Goal: Answer question/provide support

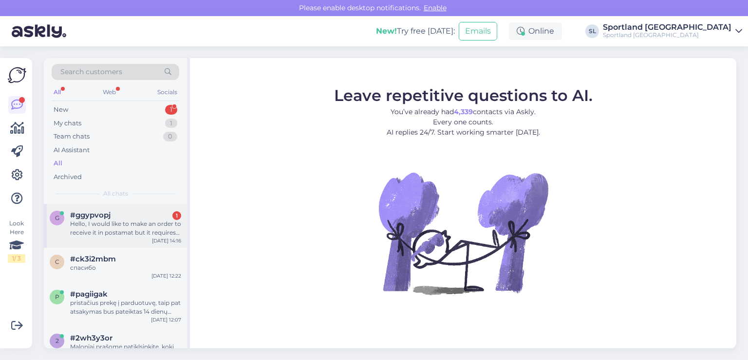
click at [121, 217] on div "#ggypvopj 1" at bounding box center [125, 214] width 111 height 9
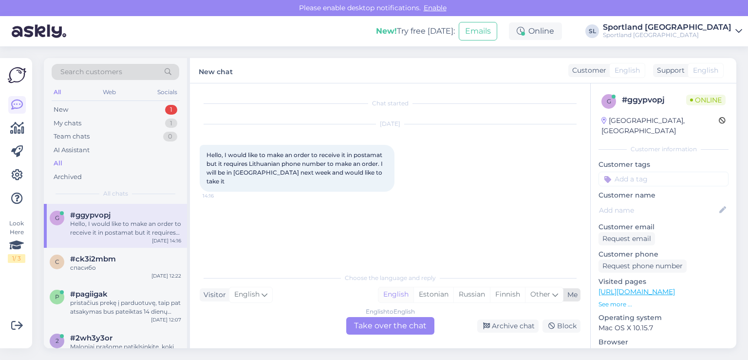
click at [393, 292] on div "English" at bounding box center [396, 294] width 35 height 15
click at [382, 329] on div "English to English Take over the chat" at bounding box center [390, 326] width 88 height 18
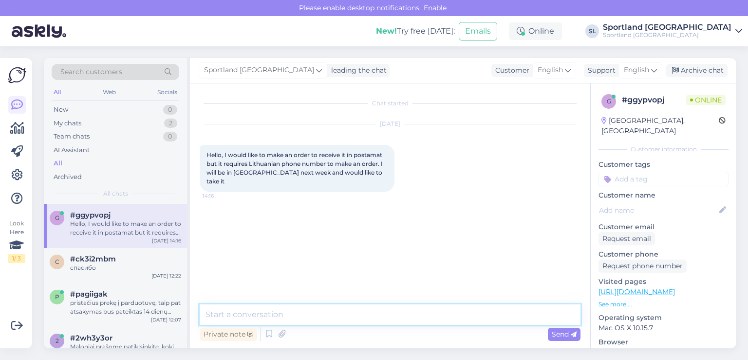
click at [346, 316] on textarea at bounding box center [390, 314] width 381 height 20
type textarea "Hello,"
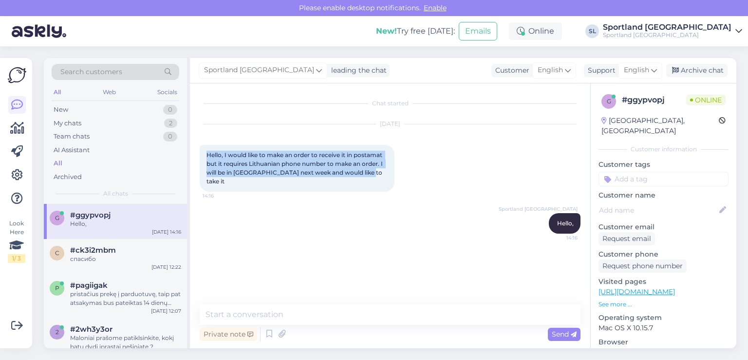
drag, startPoint x: 370, startPoint y: 170, endPoint x: 205, endPoint y: 152, distance: 166.6
click at [205, 152] on div "Hello, I would like to make an order to receive it in postamat but it requires …" at bounding box center [297, 168] width 195 height 47
copy span "Hello, I would like to make an order to receive it in postamat but it requires …"
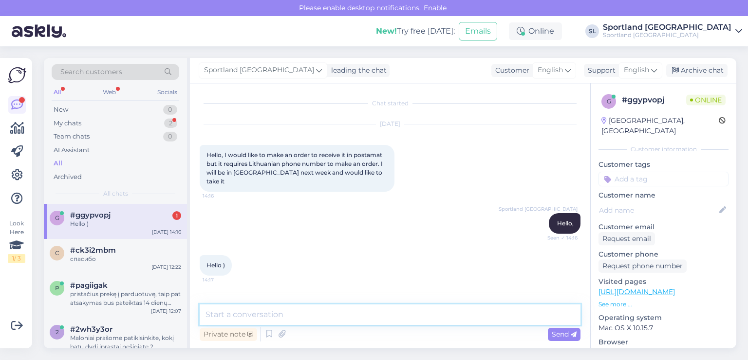
click at [256, 312] on textarea at bounding box center [390, 314] width 381 height 20
paste textarea "a Lithuanian phone number is required when placing an order. You will not be ab…"
type textarea "a Lithuanian phone number is required when placing an order. You will not be ab…"
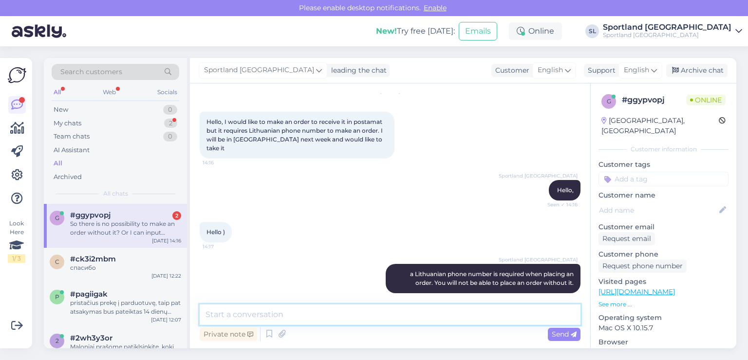
scroll to position [84, 0]
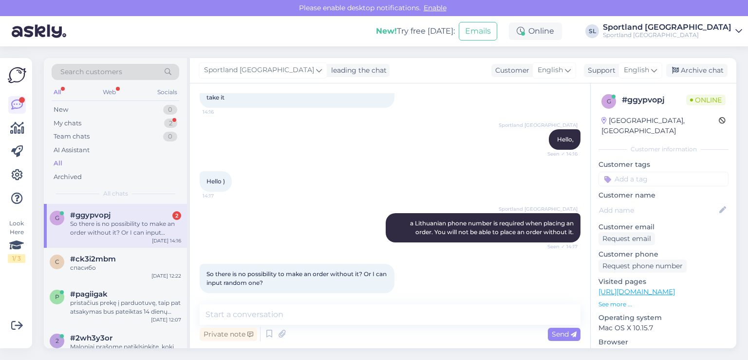
click at [461, 291] on div "So there is no possibility to make an order without it? Or I can input random o…" at bounding box center [390, 278] width 381 height 51
drag, startPoint x: 279, startPoint y: 273, endPoint x: 197, endPoint y: 266, distance: 82.2
click at [197, 266] on div "Chat started Oct 1 2025 Hello, I would like to make an order to receive it in p…" at bounding box center [390, 215] width 400 height 265
copy span "So there is no possibility to make an order without it? Or I can input random o…"
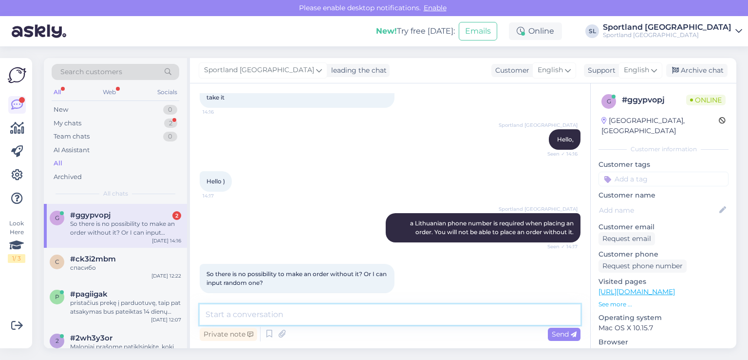
click at [306, 314] on textarea at bounding box center [390, 314] width 381 height 20
paste textarea "you cannot place an order without a Lithuanian number."
paste textarea "You cannot enter a random number, because when the order is placed in the posta…"
type textarea "you cannot place an order without a Lithuanian number. You cannot enter a rando…"
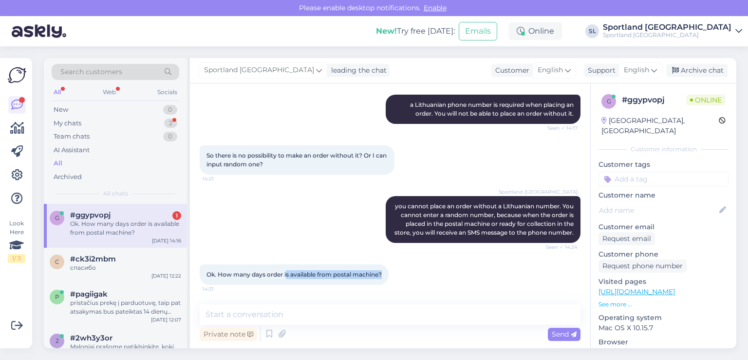
scroll to position [203, 0]
drag, startPoint x: 384, startPoint y: 276, endPoint x: 208, endPoint y: 275, distance: 176.4
click at [208, 275] on div "Ok. How many days order is available from postal machine? 14:31" at bounding box center [294, 274] width 189 height 20
copy span "Ok. How many days order is available from postal machine?"
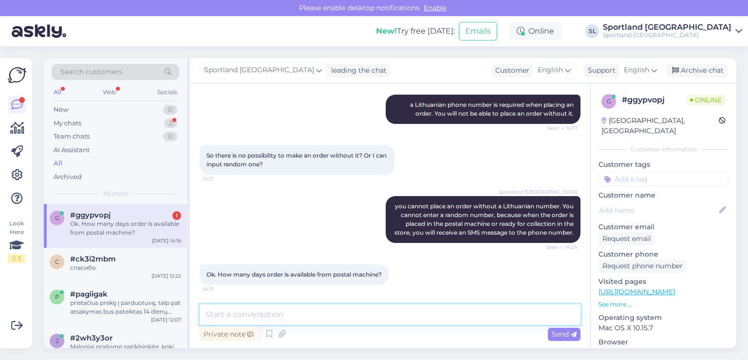
click at [295, 317] on textarea at bounding box center [390, 314] width 381 height 20
paste textarea "The parcel is kept for up to 7 days at the Omniva post machine."
type textarea "The parcel is kept for up to 7 days at the Omniva post machine."
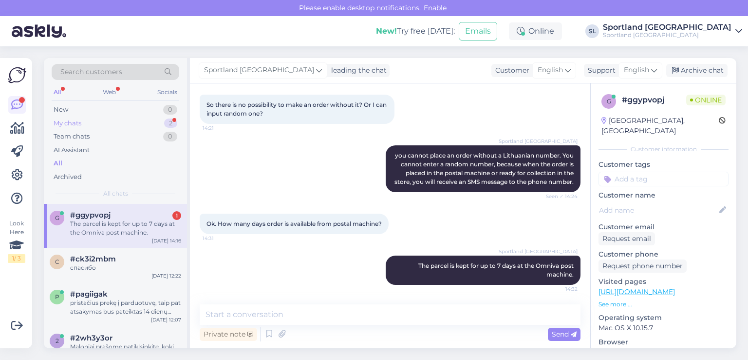
click at [141, 126] on div "My chats 2" at bounding box center [116, 123] width 128 height 14
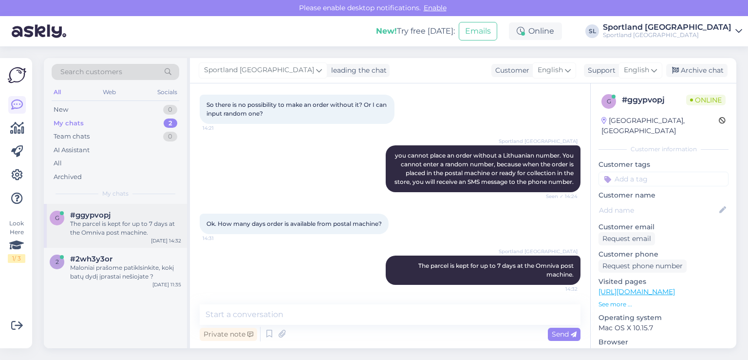
click at [161, 227] on div "The parcel is kept for up to 7 days at the Omniva post machine." at bounding box center [125, 228] width 111 height 18
click at [19, 136] on link at bounding box center [17, 128] width 18 height 18
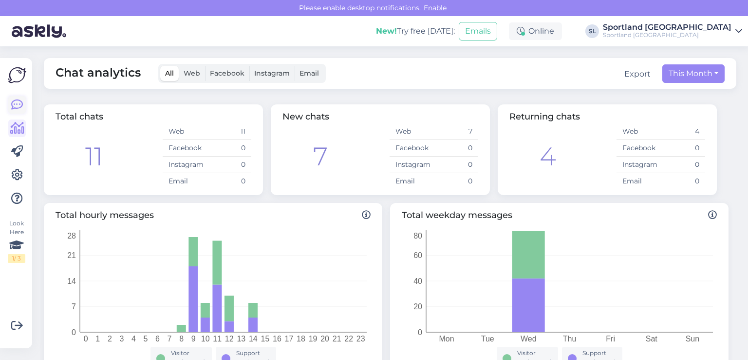
click at [22, 109] on icon at bounding box center [17, 105] width 12 height 12
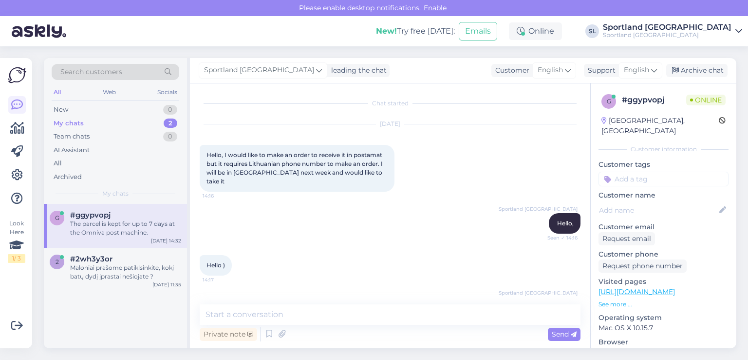
scroll to position [253, 0]
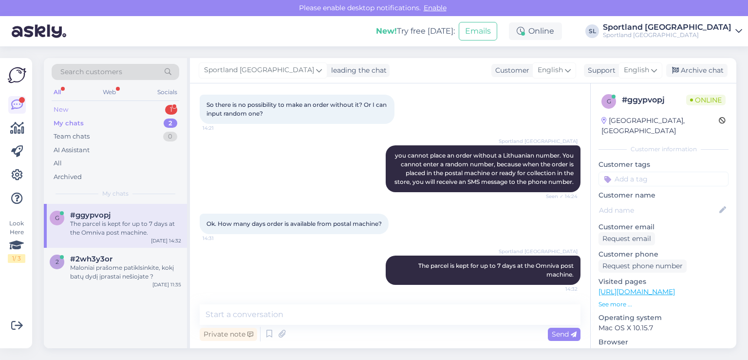
click at [82, 105] on div "New 1" at bounding box center [116, 110] width 128 height 14
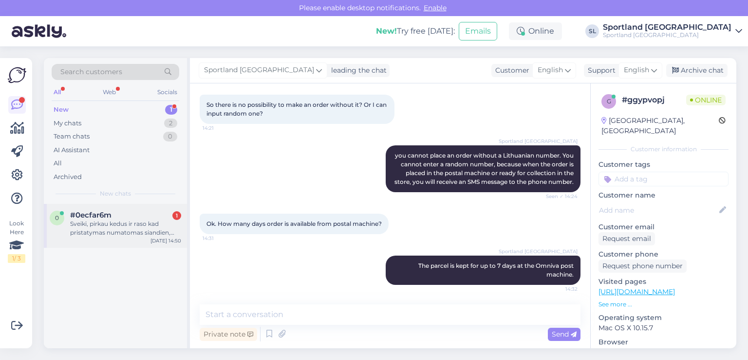
click at [98, 227] on div "Sveiki, pirkau kedus ir raso kad pristatymas numatomas siandien, bet net neisiu…" at bounding box center [125, 228] width 111 height 18
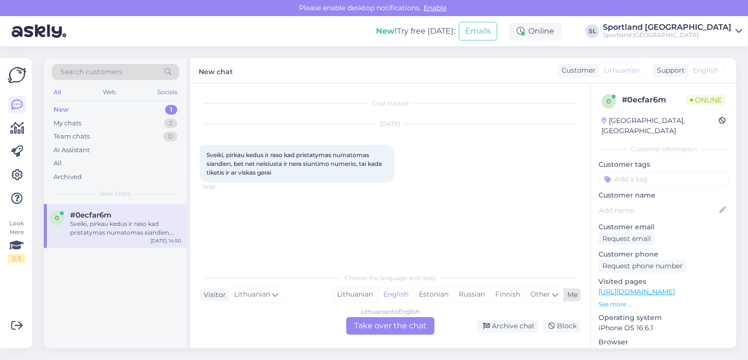
click at [353, 288] on div "Lithuanian" at bounding box center [355, 294] width 46 height 15
click at [374, 331] on div "Lithuanian to Lithuanian Take over the chat" at bounding box center [390, 326] width 88 height 18
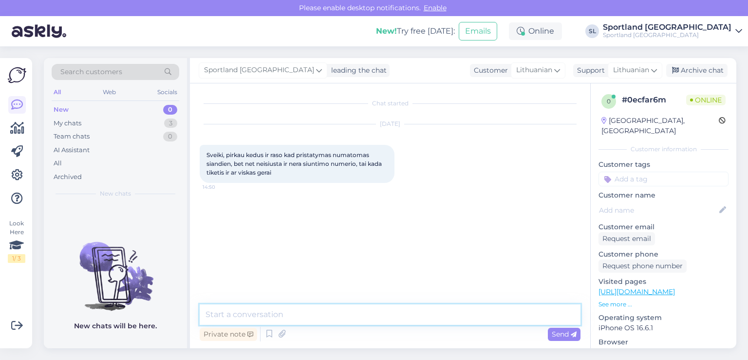
click at [337, 322] on textarea at bounding box center [390, 314] width 381 height 20
type textarea "Sveiki"
click at [310, 316] on textarea at bounding box center [390, 314] width 381 height 20
type textarea "prašome nurodykite užsakymo numerį"
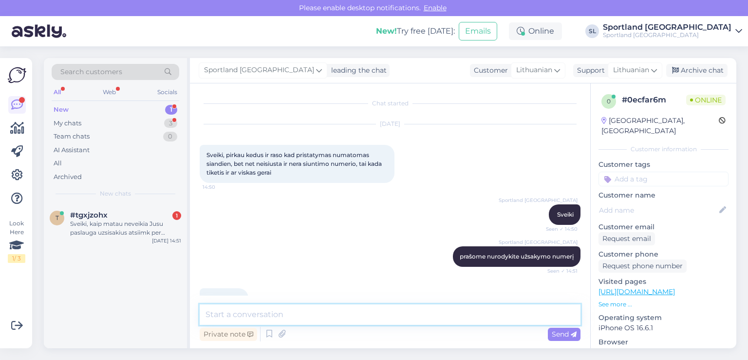
scroll to position [24, 0]
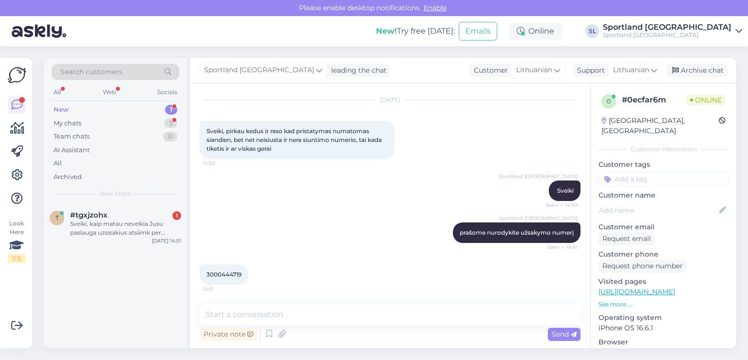
click at [232, 272] on span "3000444719" at bounding box center [224, 273] width 35 height 7
copy div "3000444719 14:51"
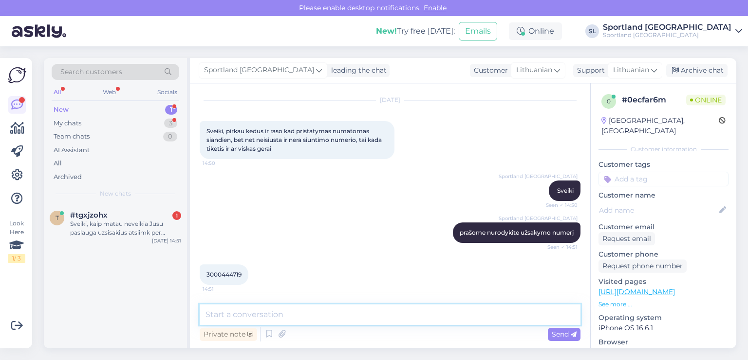
click at [401, 322] on textarea at bounding box center [390, 314] width 381 height 20
paste textarea "CC855947285EE"
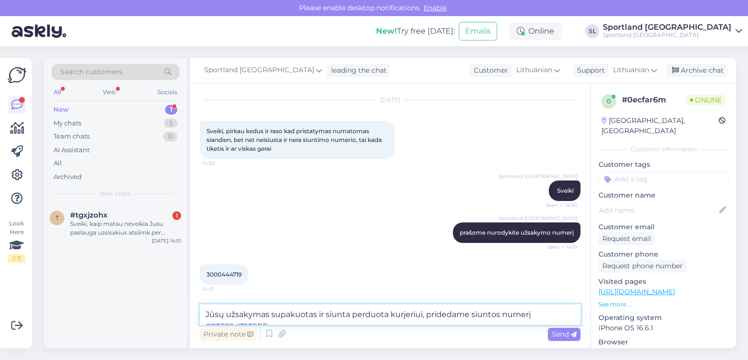
scroll to position [34, 0]
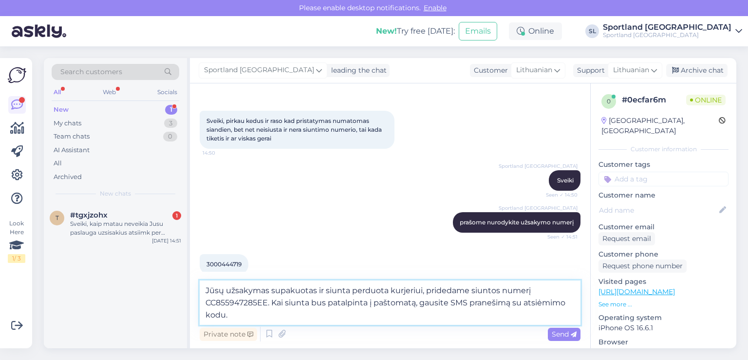
type textarea "Jūsų užsakymas supakuotas ir siunta perduota kurjeriui, pridedame siuntos numer…"
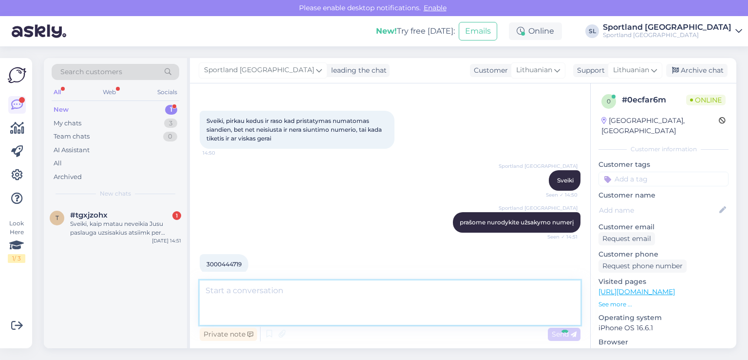
scroll to position [92, 0]
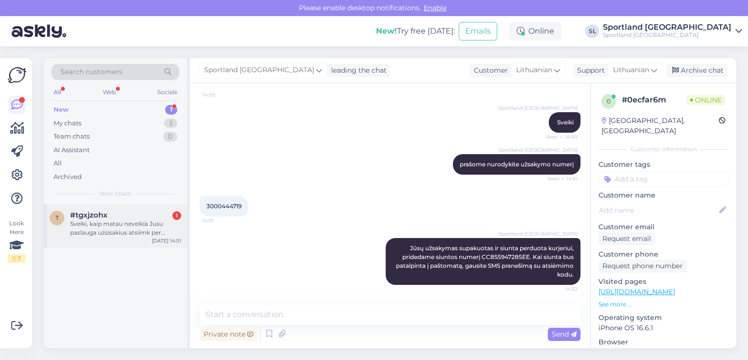
click at [76, 236] on div "Sveiki, kaip matau neveikia Jusu paslauga uzsisakius atsiimk per 30min, nes uzs…" at bounding box center [125, 228] width 111 height 18
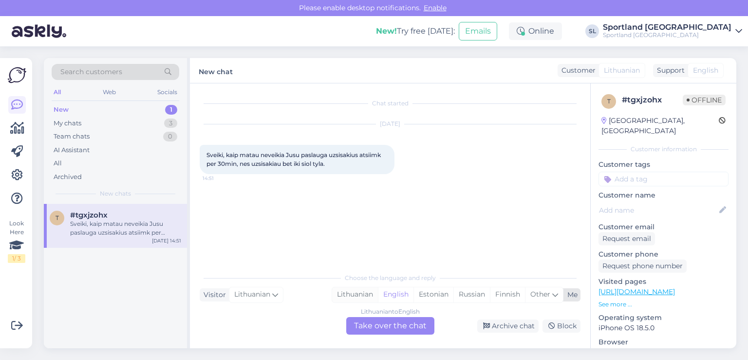
click at [365, 293] on div "Lithuanian" at bounding box center [355, 294] width 46 height 15
click at [383, 328] on div "Lithuanian to Lithuanian Take over the chat" at bounding box center [390, 326] width 88 height 18
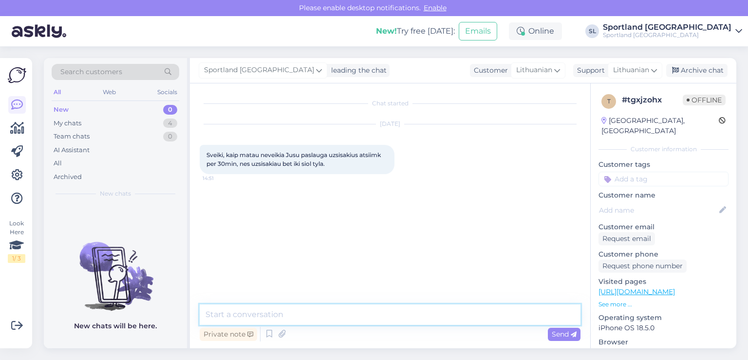
click at [367, 318] on textarea at bounding box center [390, 314] width 381 height 20
type textarea "Sveiki"
type textarea "maloniai prašome nurodykite užsakymo numerį"
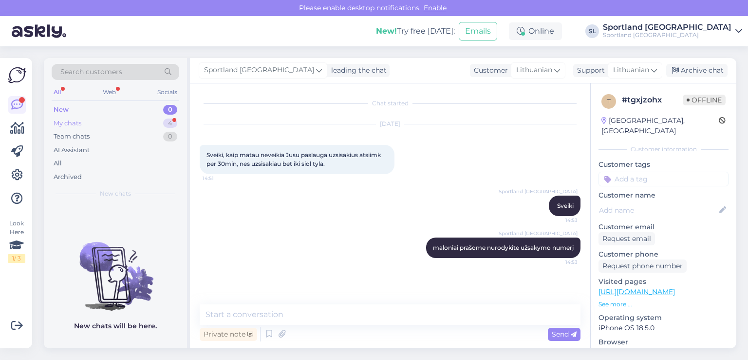
click at [72, 123] on div "My chats" at bounding box center [68, 123] width 28 height 10
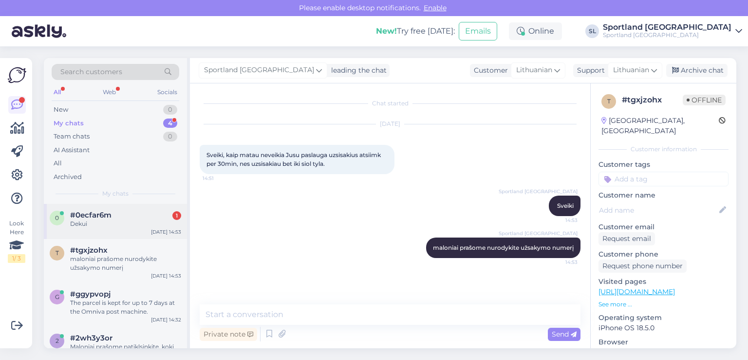
click at [107, 210] on span "#0ecfar6m" at bounding box center [90, 214] width 41 height 9
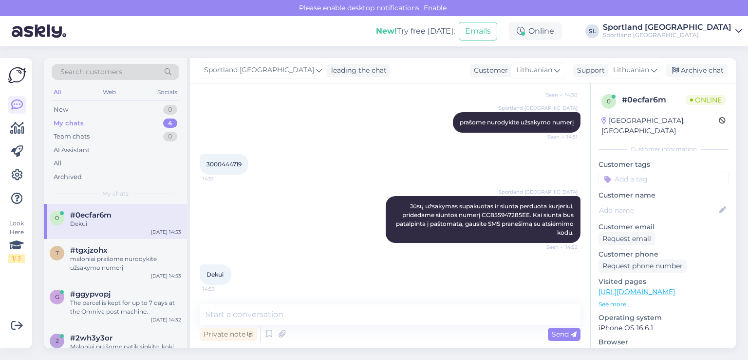
scroll to position [134, 0]
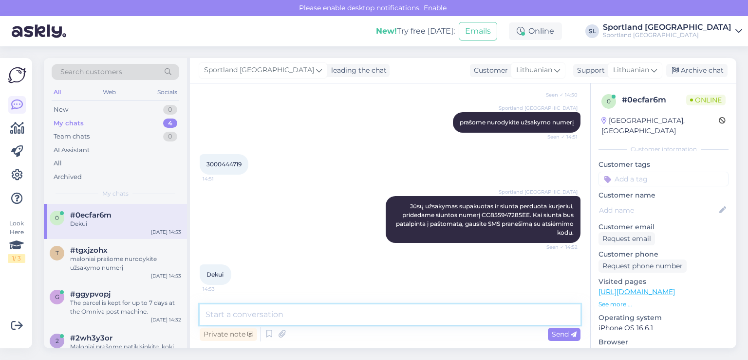
click at [283, 316] on textarea at bounding box center [390, 314] width 381 height 20
type textarea "Dėkojame Jums, geros dienos :)"
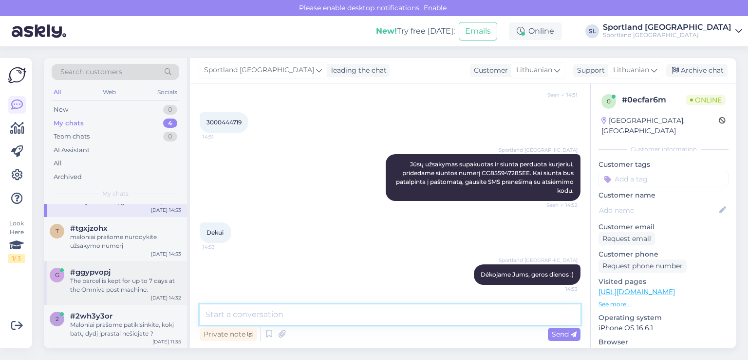
scroll to position [0, 0]
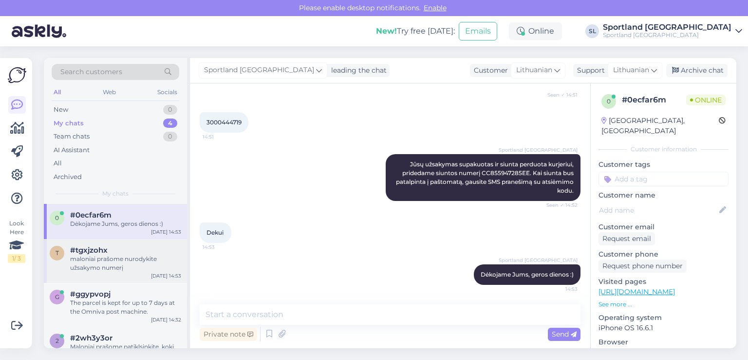
click at [117, 252] on div "#tgxjzohx" at bounding box center [125, 250] width 111 height 9
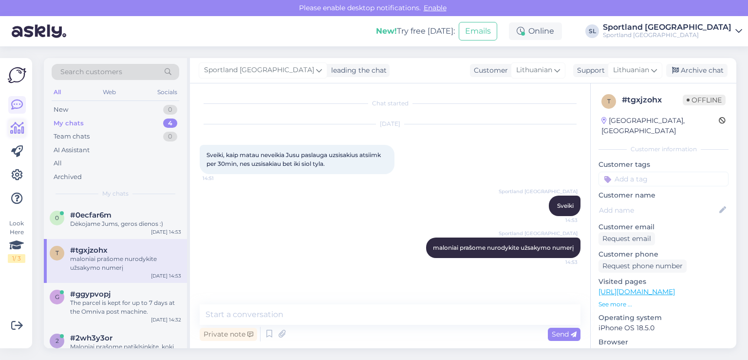
click at [18, 127] on icon at bounding box center [17, 128] width 14 height 12
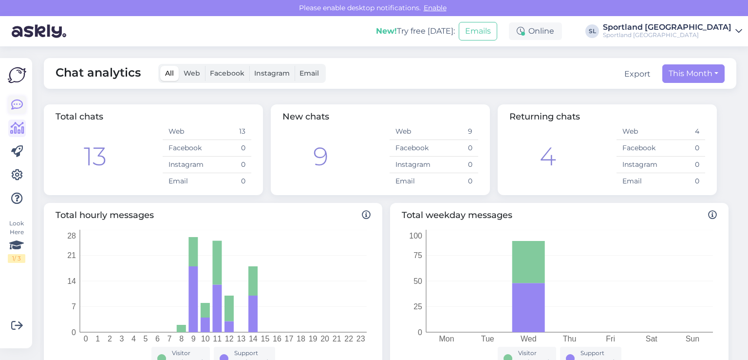
click at [14, 99] on icon at bounding box center [17, 105] width 12 height 12
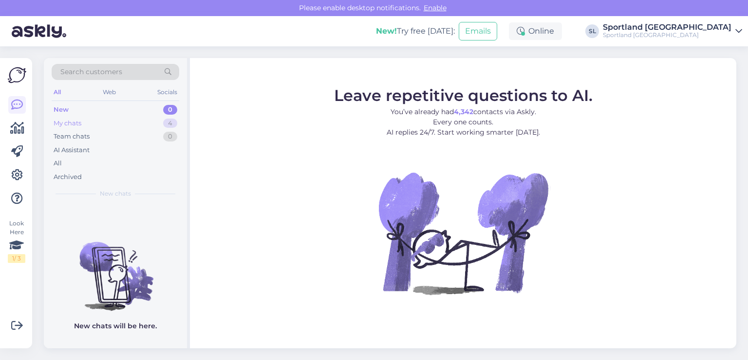
click at [115, 125] on div "My chats 4" at bounding box center [116, 123] width 128 height 14
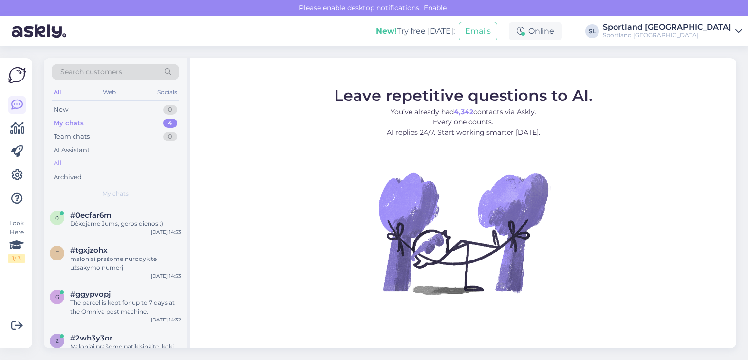
click at [107, 164] on div "All" at bounding box center [116, 163] width 128 height 14
click at [105, 125] on div "My chats 4" at bounding box center [116, 123] width 128 height 14
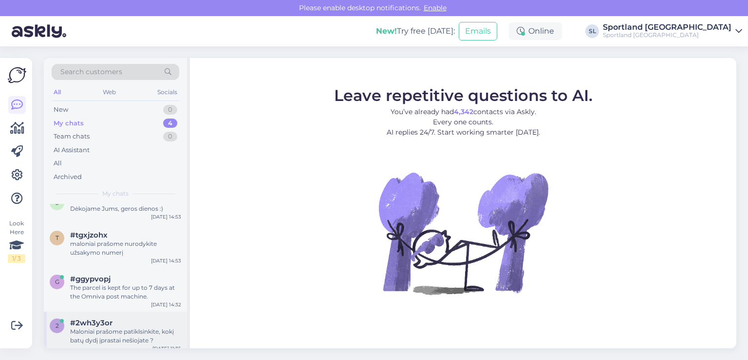
scroll to position [22, 0]
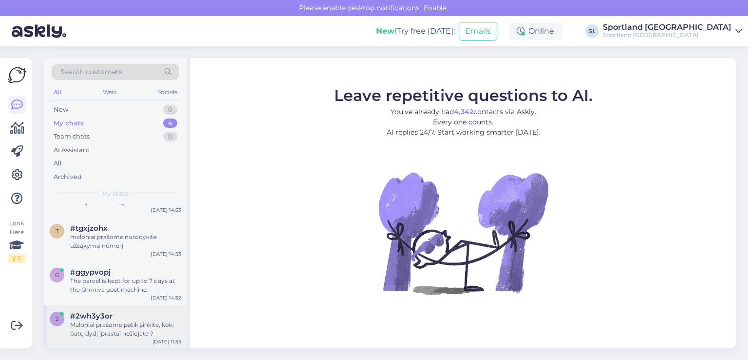
click at [115, 318] on div "#2wh3y3or" at bounding box center [125, 315] width 111 height 9
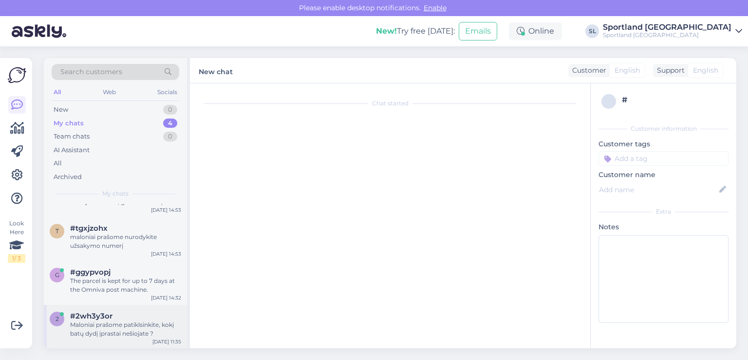
scroll to position [118, 0]
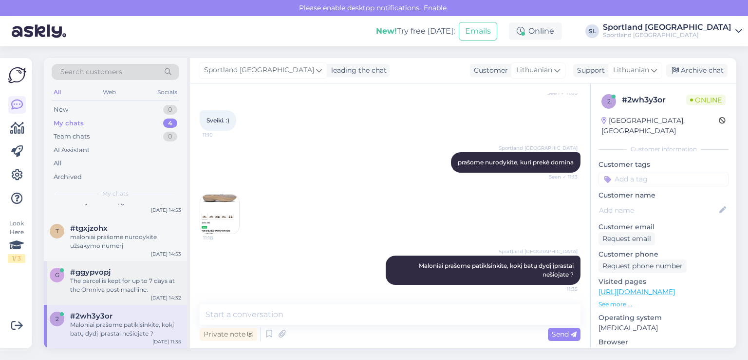
click at [110, 274] on span "#ggypvopj" at bounding box center [90, 271] width 40 height 9
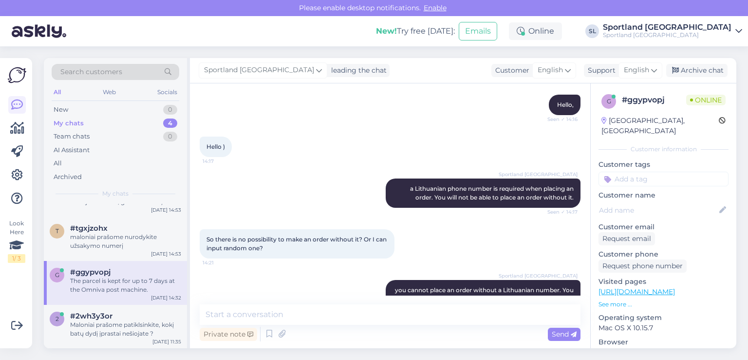
scroll to position [253, 0]
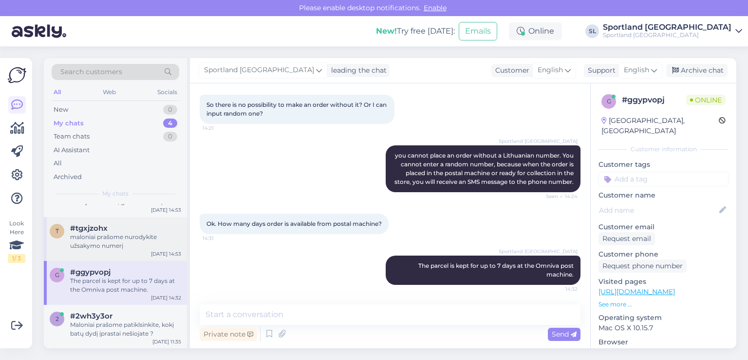
click at [100, 242] on div "maloniai prašome nurodykite užsakymo numerį" at bounding box center [125, 241] width 111 height 18
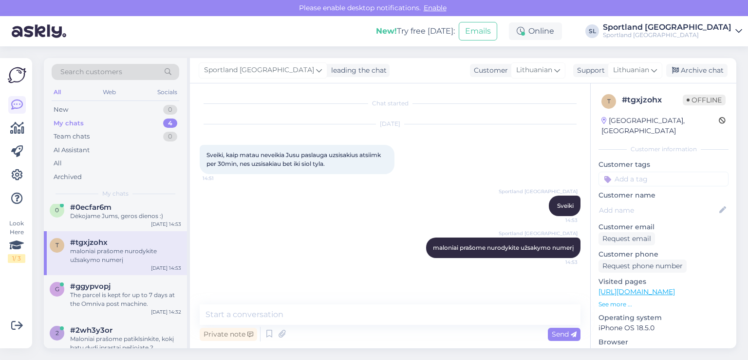
scroll to position [0, 0]
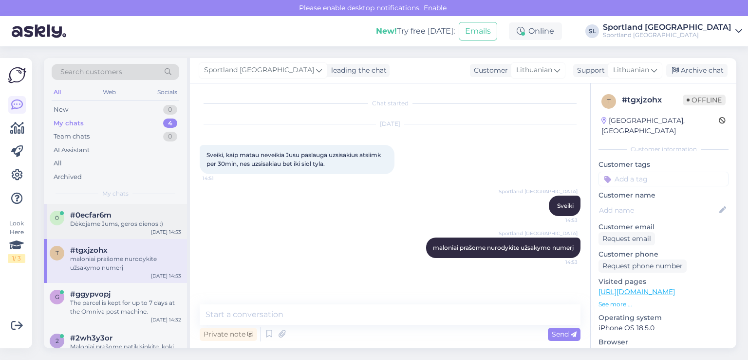
click at [99, 233] on div "0 #0ecfar6m Dėkojame Jums, geros dienos :) Oct 1 14:53" at bounding box center [115, 221] width 143 height 35
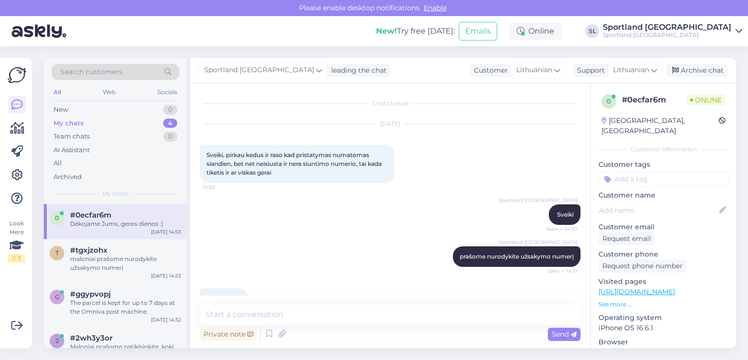
scroll to position [176, 0]
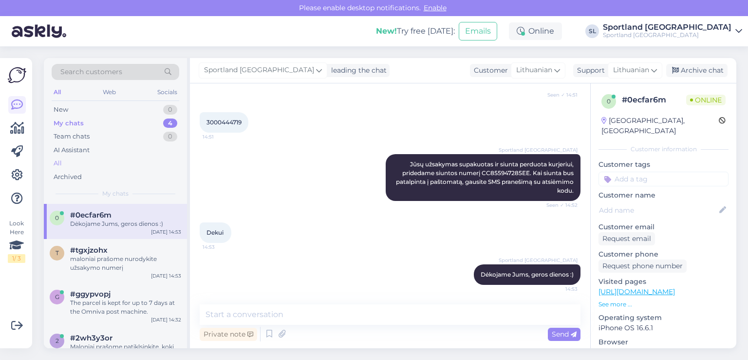
click at [96, 158] on div "All" at bounding box center [116, 163] width 128 height 14
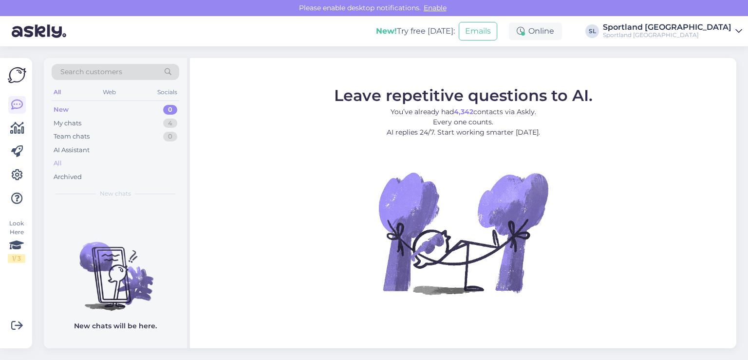
click at [108, 164] on div "All" at bounding box center [116, 163] width 128 height 14
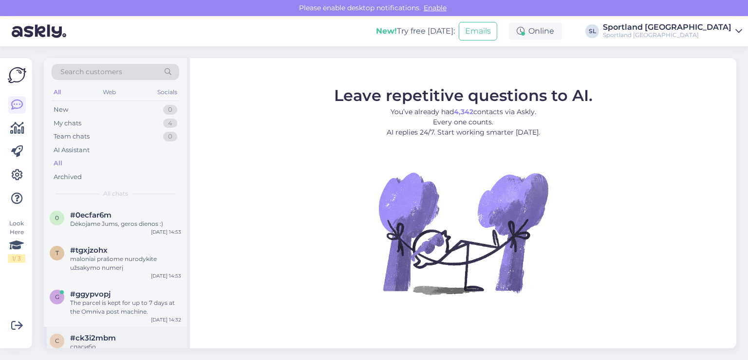
click at [101, 346] on div "спасибо" at bounding box center [125, 346] width 111 height 9
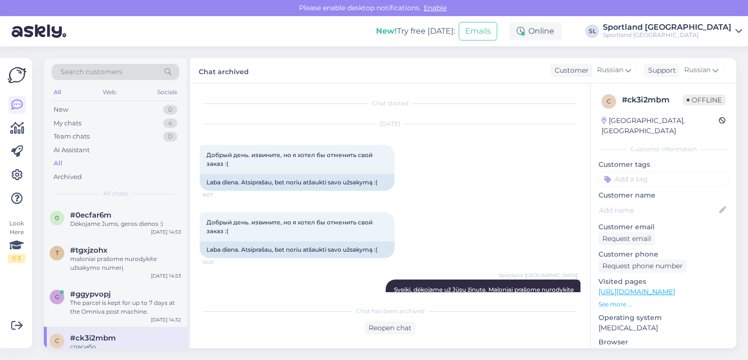
scroll to position [2523, 0]
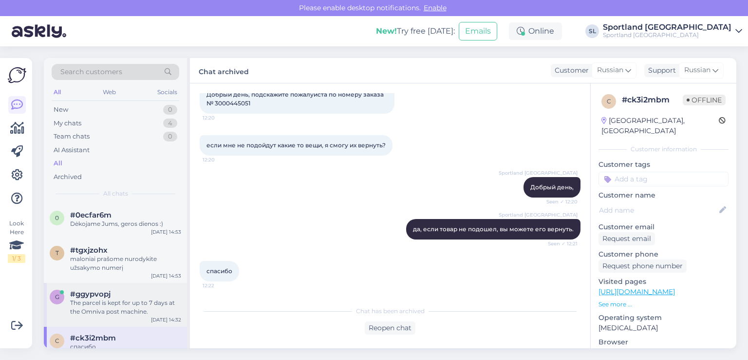
click at [119, 315] on div "The parcel is kept for up to 7 days at the Omniva post machine." at bounding box center [125, 307] width 111 height 18
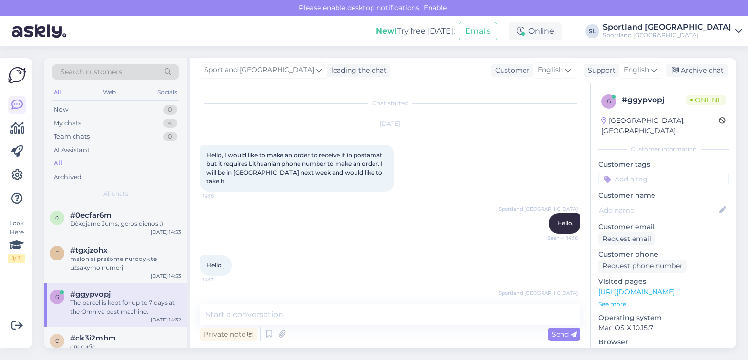
scroll to position [253, 0]
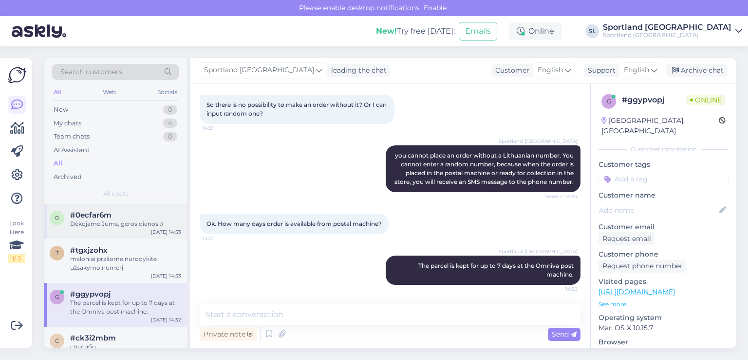
click at [110, 234] on div "0 #0ecfar6m Dėkojame Jums, geros dienos :) [DATE] 14:53" at bounding box center [115, 221] width 143 height 35
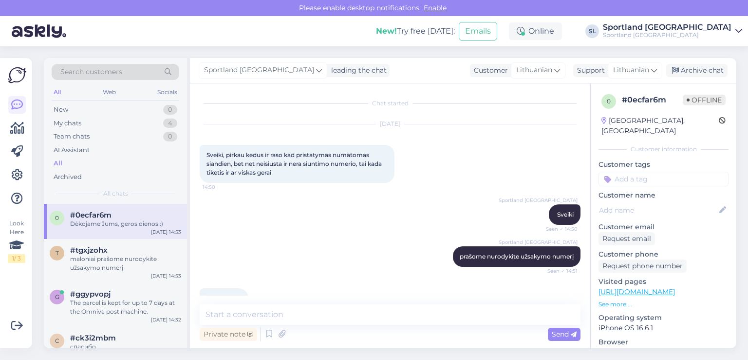
scroll to position [176, 0]
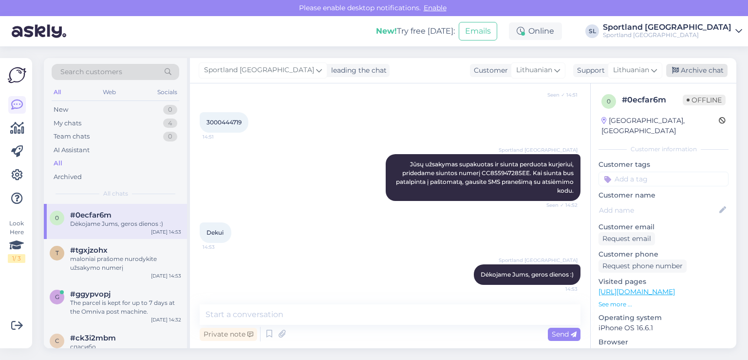
click at [707, 73] on div "Archive chat" at bounding box center [696, 70] width 61 height 13
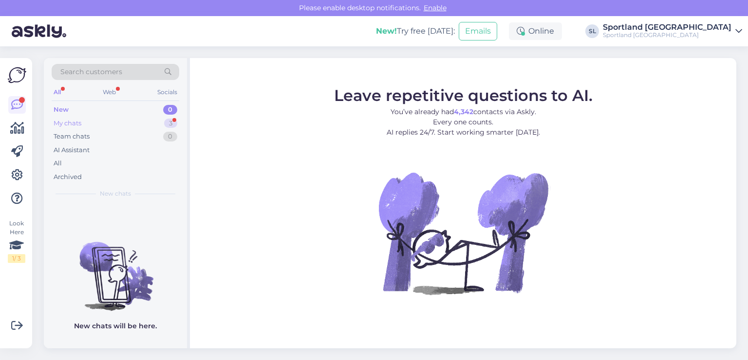
click at [64, 119] on div "My chats" at bounding box center [68, 123] width 28 height 10
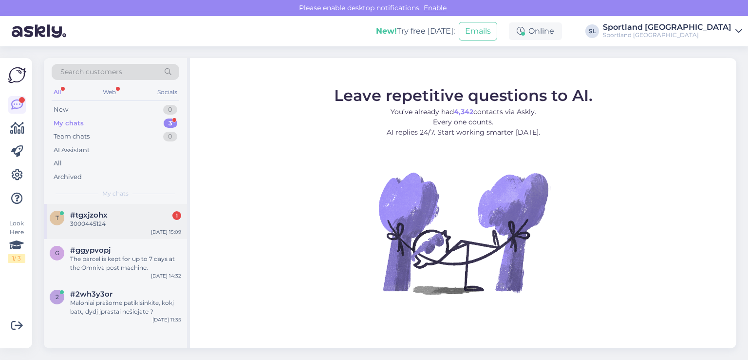
click at [92, 232] on div "t #tgxjzohx 1 3000445124 Oct 1 15:09" at bounding box center [115, 221] width 143 height 35
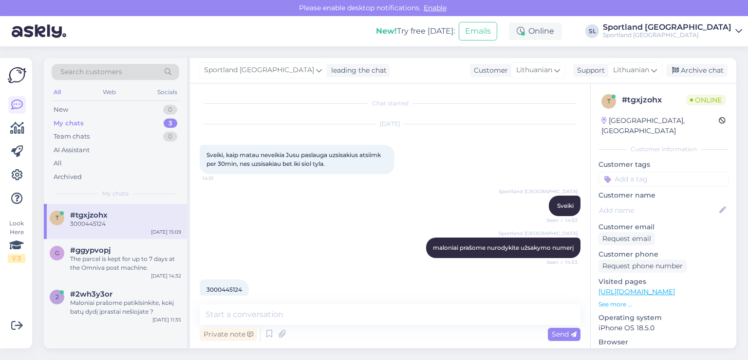
scroll to position [16, 0]
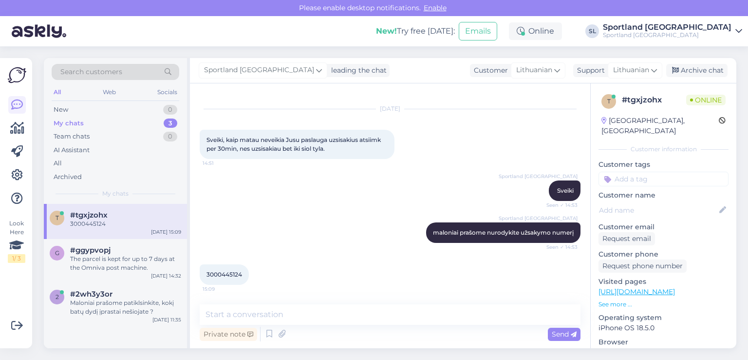
click at [222, 270] on span "3000445124" at bounding box center [225, 273] width 36 height 7
click at [220, 270] on span "3000445124" at bounding box center [225, 273] width 36 height 7
click at [224, 275] on span "3000445124" at bounding box center [225, 273] width 36 height 7
copy div "3000445124 15:09"
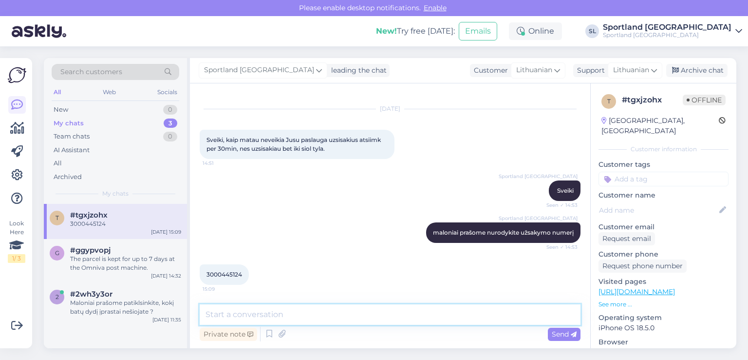
click at [332, 312] on textarea at bounding box center [390, 314] width 381 height 20
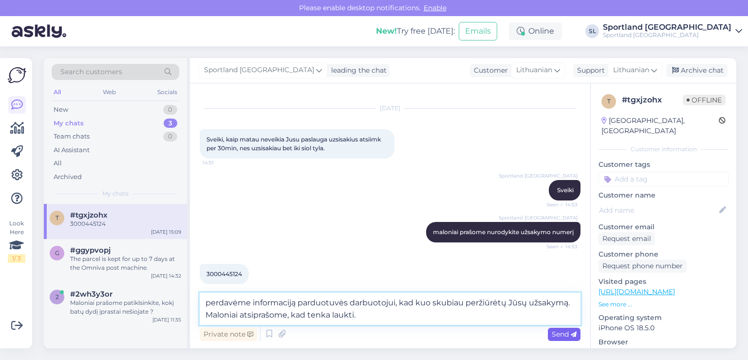
type textarea "perdavėme informaciją parduotuvės darbuotojui, kad kuo skubiau peržiūrėtų Jūsų …"
click at [559, 334] on span "Send" at bounding box center [564, 333] width 25 height 9
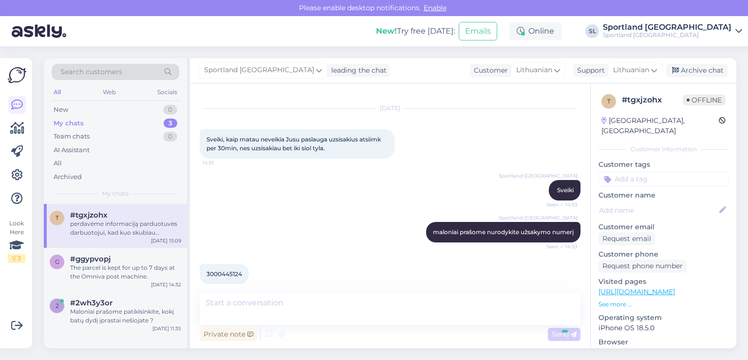
scroll to position [75, 0]
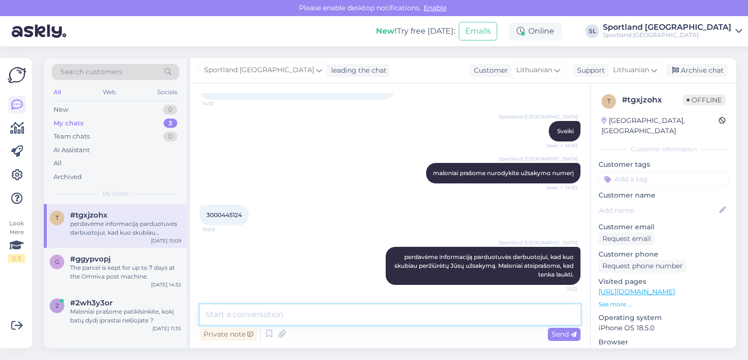
click at [342, 317] on textarea at bounding box center [390, 314] width 381 height 20
click at [267, 319] on textarea "Jūsų užsakyma sparuoštas, laukiame Jūsų atvykstant." at bounding box center [390, 314] width 381 height 20
type textarea "Jūsų užsakymas paruoštas, laukiame Jūsų atvykstant."
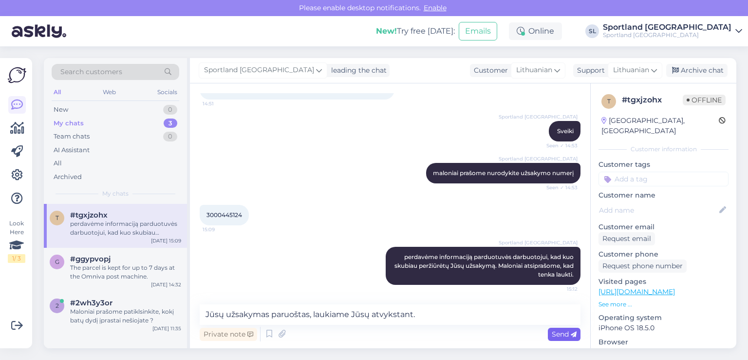
click at [573, 336] on icon at bounding box center [574, 334] width 6 height 6
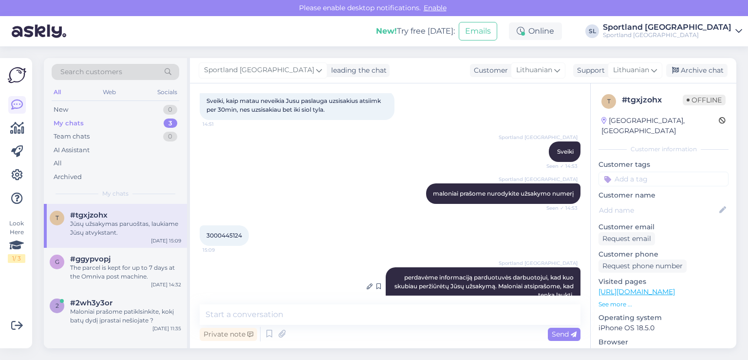
scroll to position [116, 0]
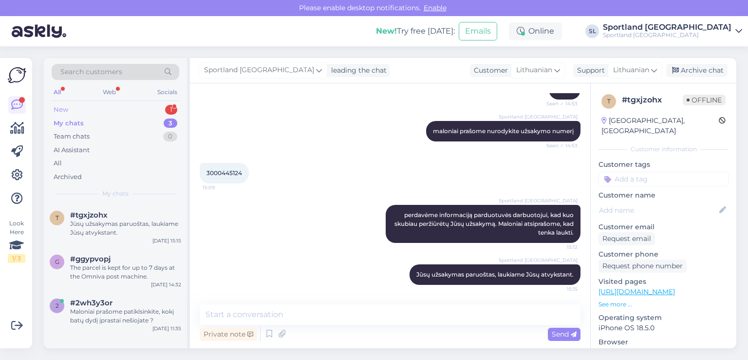
click at [85, 108] on div "New 1" at bounding box center [116, 110] width 128 height 14
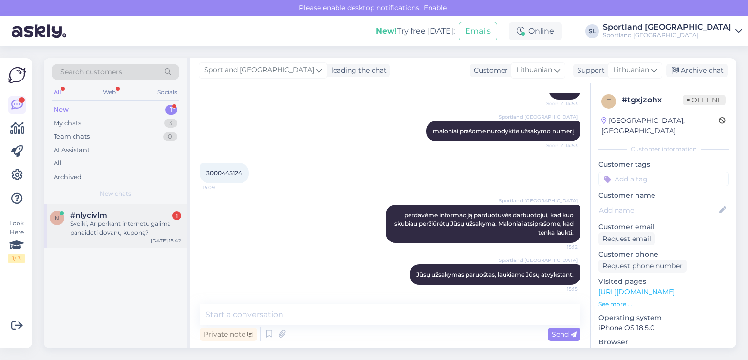
click at [99, 216] on span "#nlycivlm" at bounding box center [88, 214] width 37 height 9
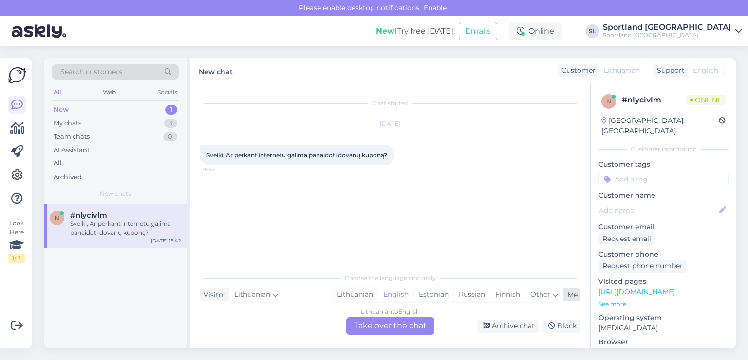
click at [357, 291] on div "Lithuanian" at bounding box center [355, 294] width 46 height 15
click at [377, 323] on div "Lithuanian to Lithuanian Take over the chat" at bounding box center [390, 326] width 88 height 18
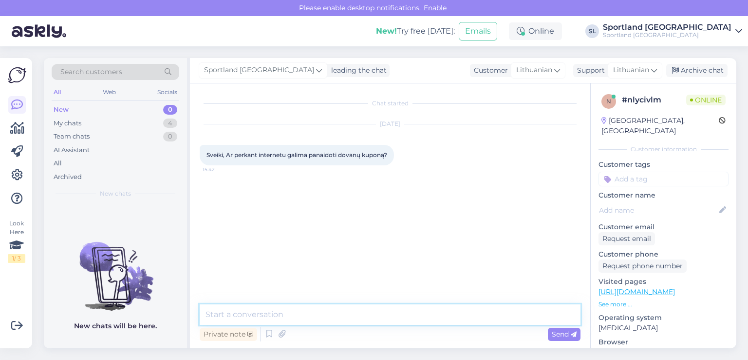
click at [356, 314] on textarea at bounding box center [390, 314] width 381 height 20
type textarea "Sveiki"
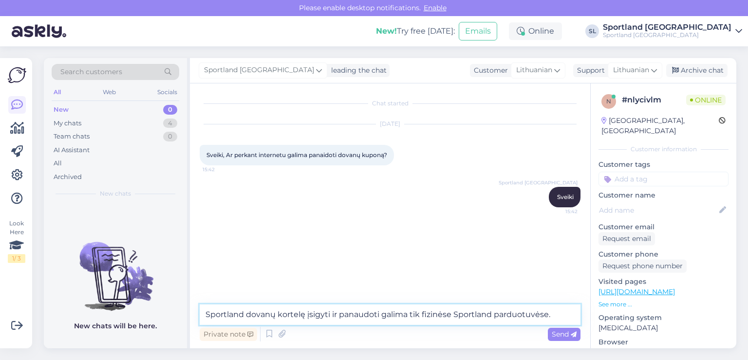
type textarea "Sportland dovanų kortelę įsigyti ir panaudoti galima tik fizinėse Sportland par…"
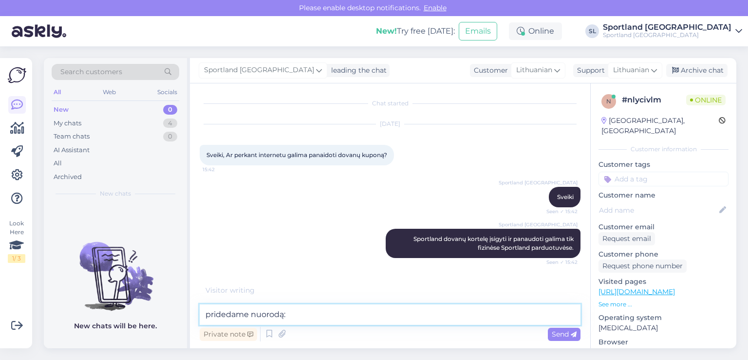
paste textarea "https://sportland.lt/dovanukortele"
type textarea "pridedame nuorodą:https://sportland.lt/dovanukortele"
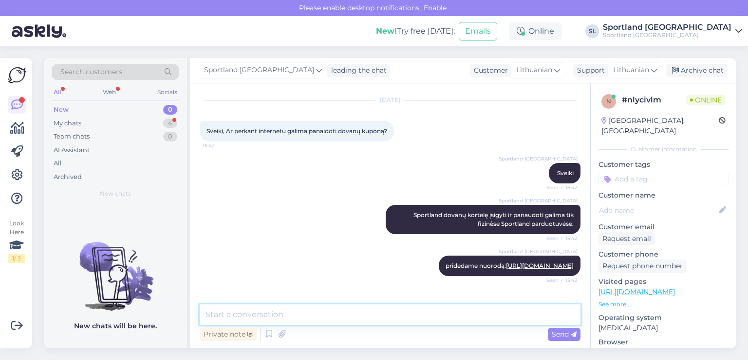
scroll to position [75, 0]
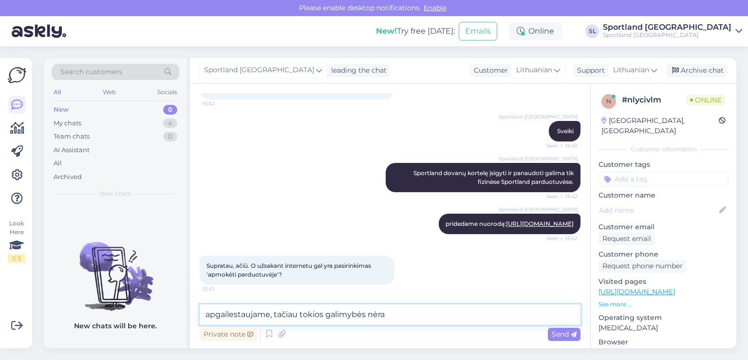
type textarea "apgailestaujame, tačiau tokios galimybės nėra."
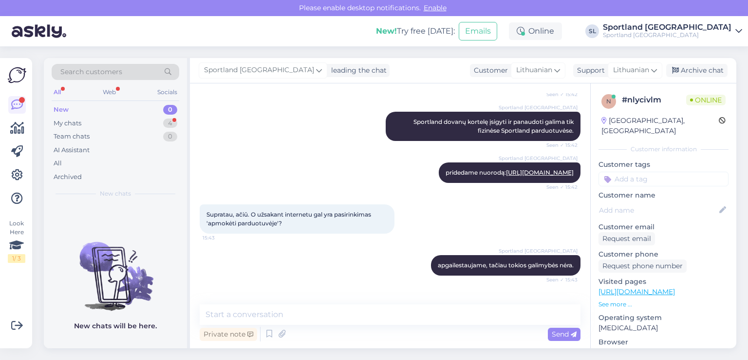
scroll to position [158, 0]
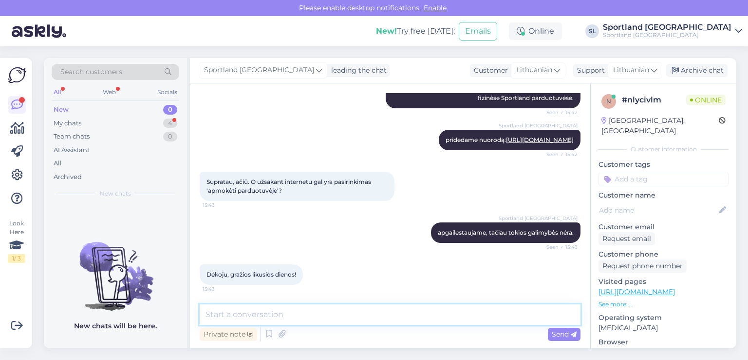
click at [329, 318] on textarea at bounding box center [390, 314] width 381 height 20
type textarea "Dėkojame, Jums taip pat :)"
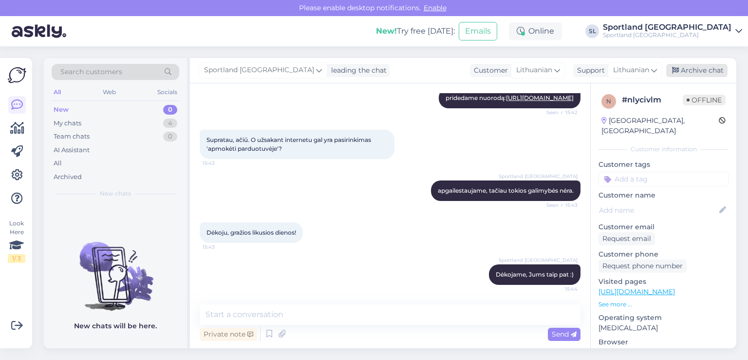
click at [680, 66] on div "Archive chat" at bounding box center [696, 70] width 61 height 13
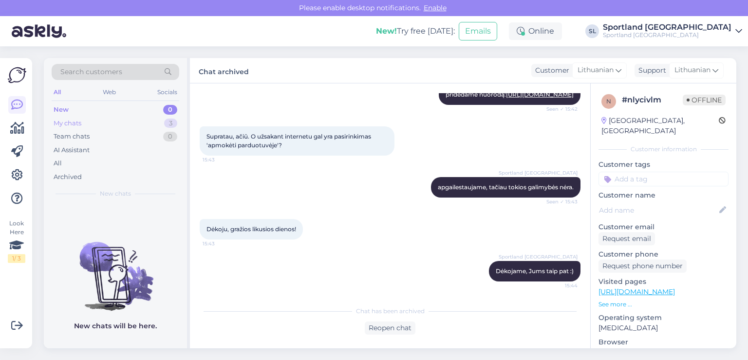
click at [107, 119] on div "My chats 3" at bounding box center [116, 123] width 128 height 14
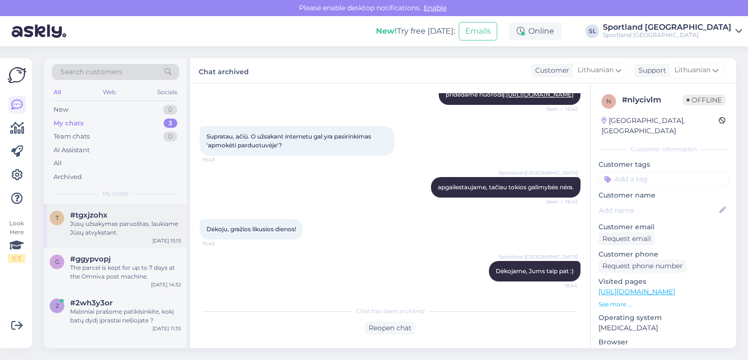
click at [119, 217] on div "#tgxjzohx" at bounding box center [125, 214] width 111 height 9
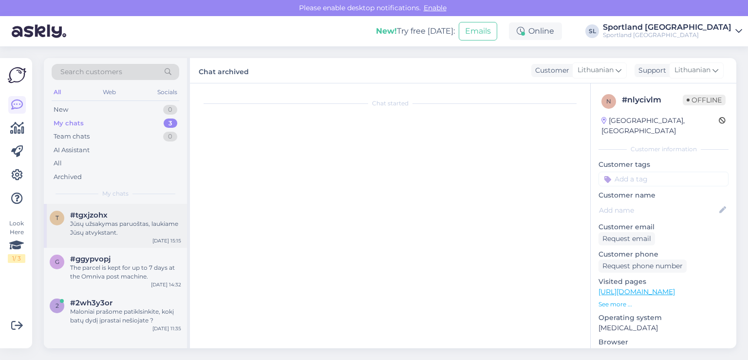
scroll to position [117, 0]
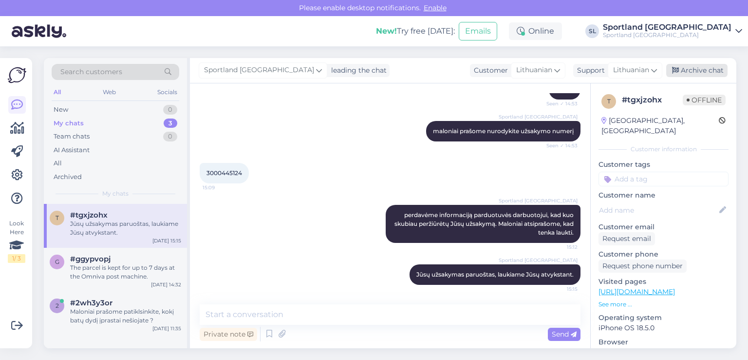
click at [713, 65] on div "Archive chat" at bounding box center [696, 70] width 61 height 13
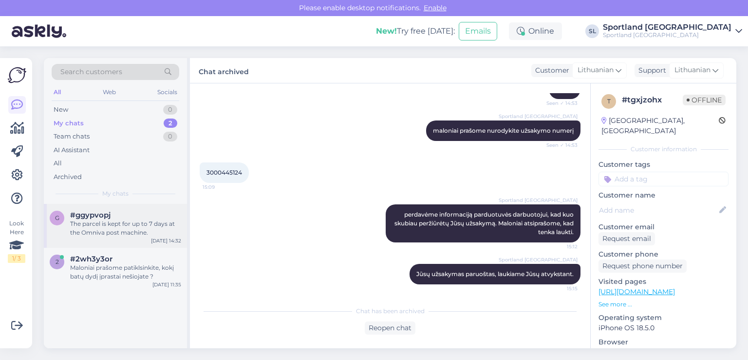
click at [103, 234] on div "The parcel is kept for up to 7 days at the Omniva post machine." at bounding box center [125, 228] width 111 height 18
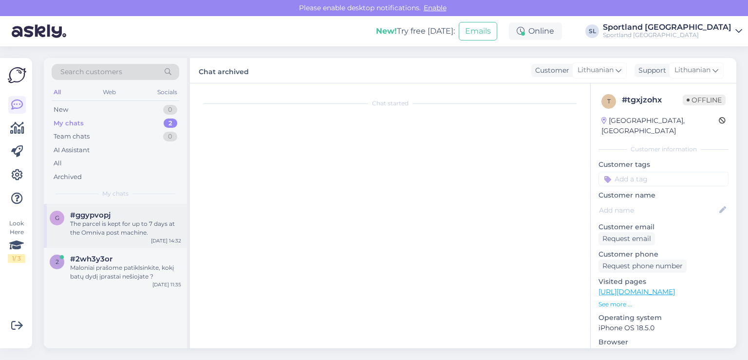
scroll to position [253, 0]
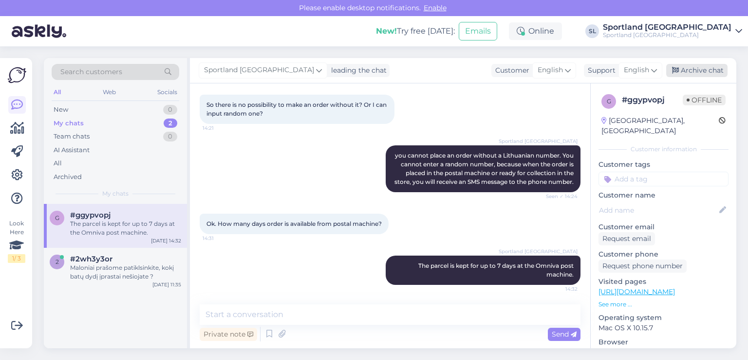
click at [694, 74] on div "Archive chat" at bounding box center [696, 70] width 61 height 13
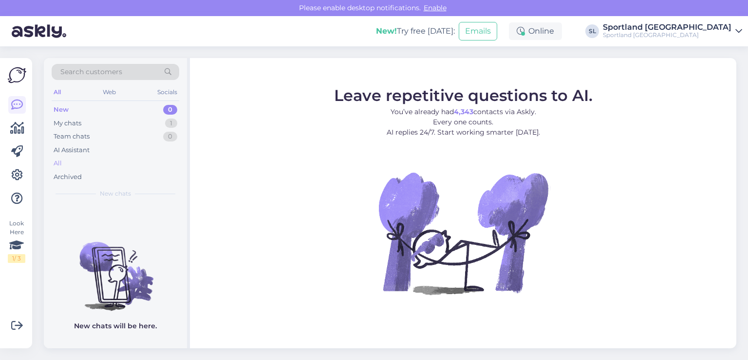
click at [84, 167] on div "All" at bounding box center [116, 163] width 128 height 14
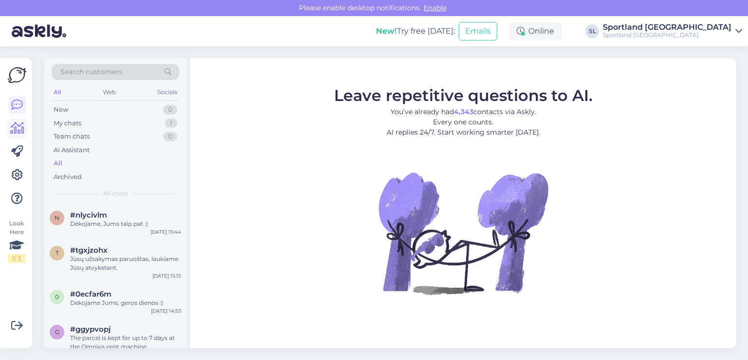
click at [14, 131] on icon at bounding box center [17, 128] width 14 height 12
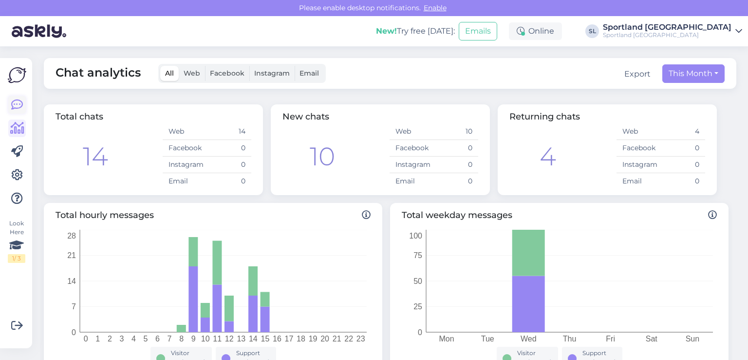
click at [20, 105] on icon at bounding box center [17, 105] width 12 height 12
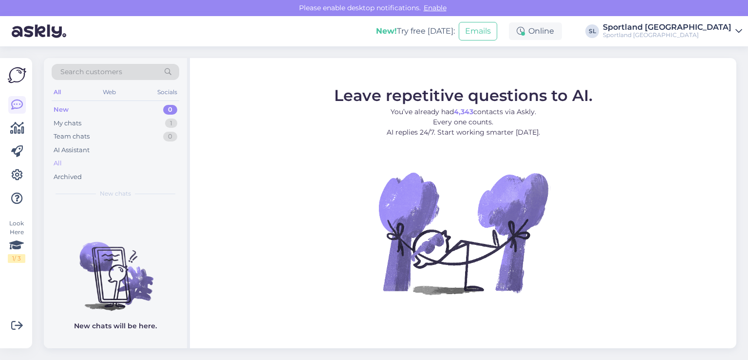
click at [64, 157] on div "All" at bounding box center [116, 163] width 128 height 14
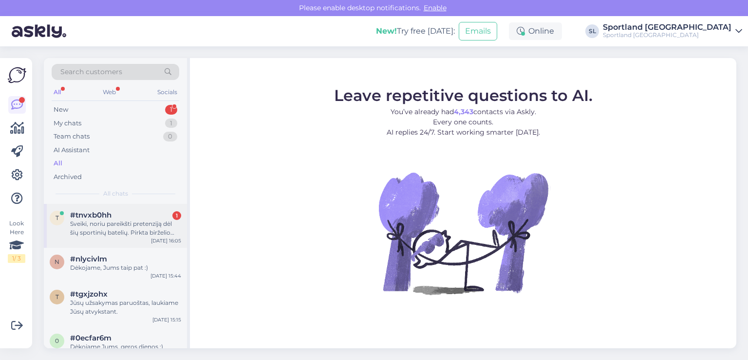
click at [98, 230] on div "Sveiki, noriu pareikšti pretenziją dėl šių sportinių batelių. Pirkta birželio m…" at bounding box center [125, 228] width 111 height 18
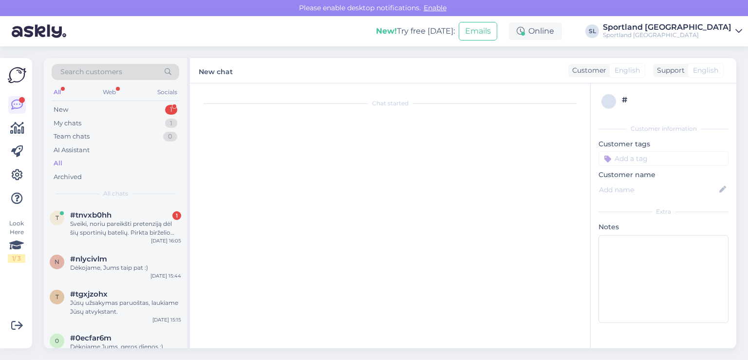
scroll to position [20, 0]
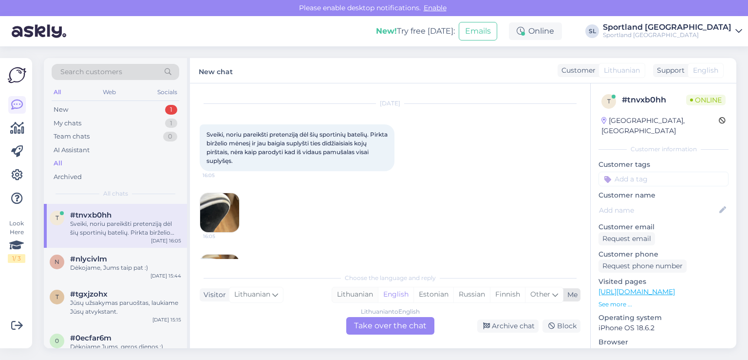
click at [371, 299] on div "Lithuanian" at bounding box center [355, 294] width 46 height 15
click at [380, 326] on div "Lithuanian to Lithuanian Take over the chat" at bounding box center [390, 326] width 88 height 18
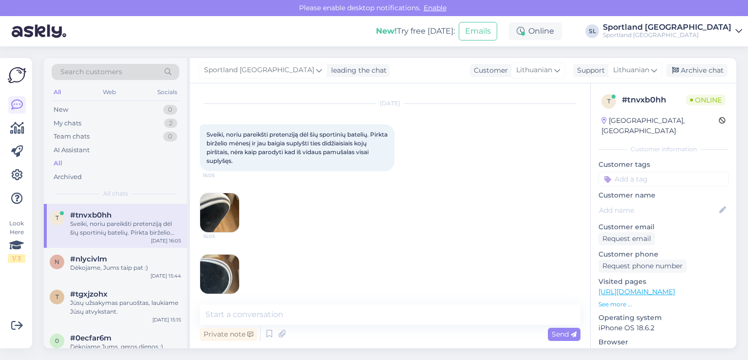
click at [366, 324] on div "Private note Send" at bounding box center [390, 333] width 381 height 19
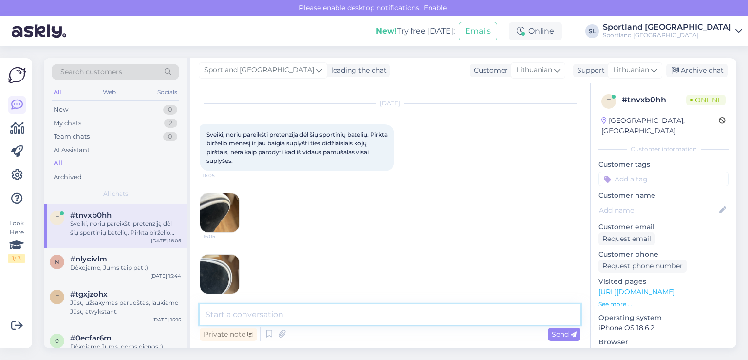
click at [357, 315] on textarea at bounding box center [390, 314] width 381 height 20
type textarea "Sveiki"
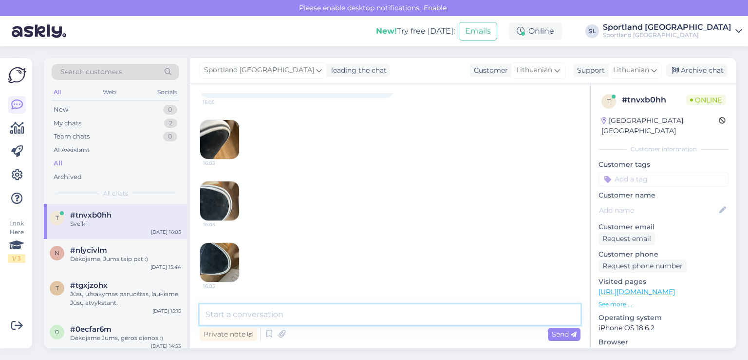
scroll to position [244, 0]
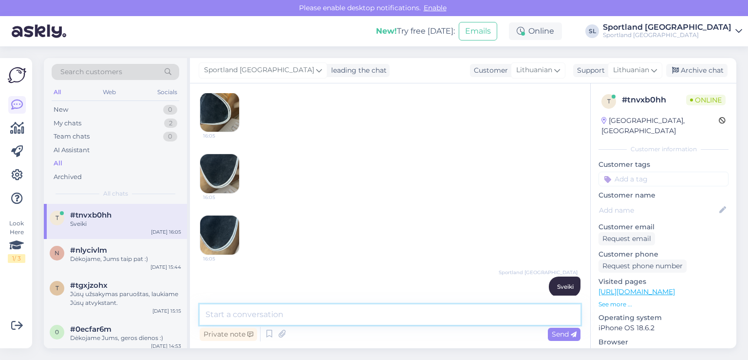
click at [350, 322] on textarea at bounding box center [390, 314] width 381 height 20
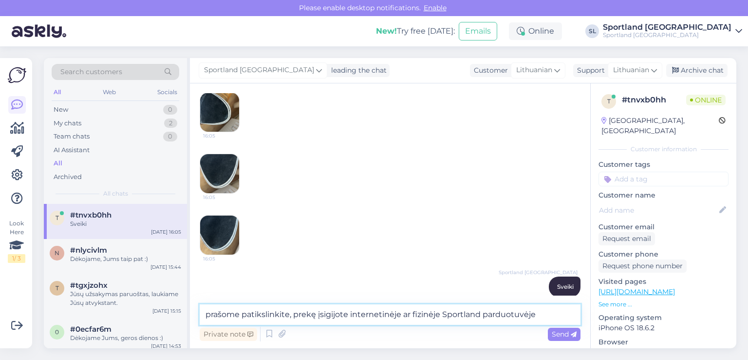
type textarea "prašome patikslinkite, prekę įsigijote internetinėje ar fizinėje Sportland pard…"
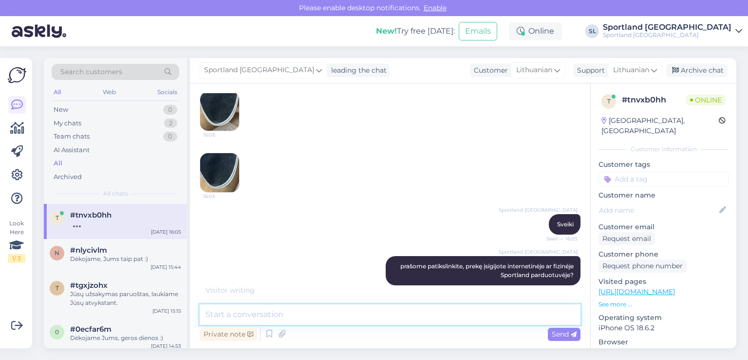
scroll to position [316, 0]
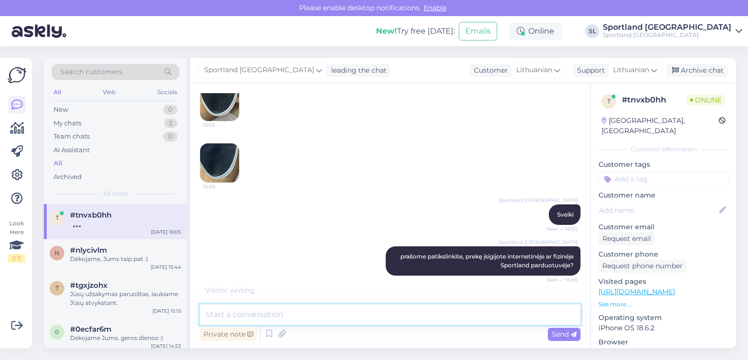
click at [340, 313] on textarea at bounding box center [390, 314] width 381 height 20
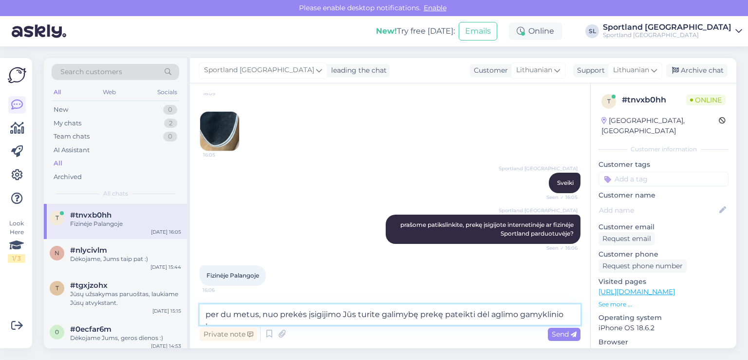
scroll to position [358, 0]
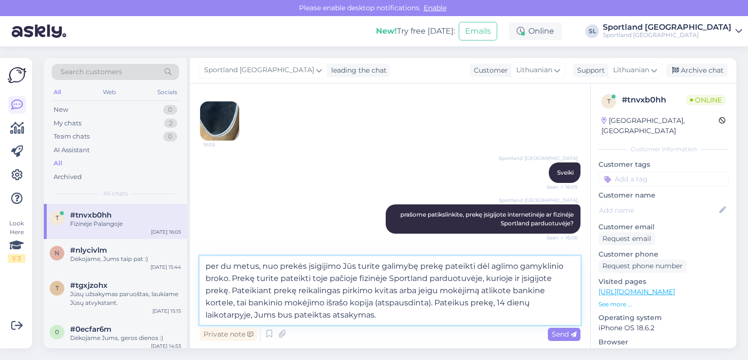
click at [495, 264] on textarea "per du metus, nuo prekės įsigijimo Jūs turite galimybę prekę pateikti dėl aglim…" at bounding box center [390, 290] width 381 height 69
type textarea "per du metus, nuo prekės įsigijimo Jūs turite galimybę prekę pateikti dėl galim…"
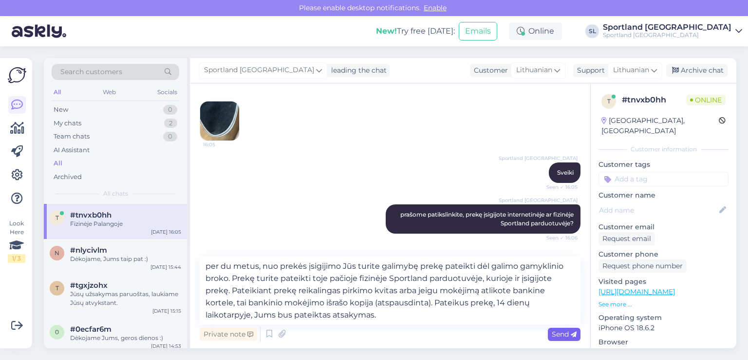
click at [572, 332] on icon at bounding box center [574, 334] width 6 height 6
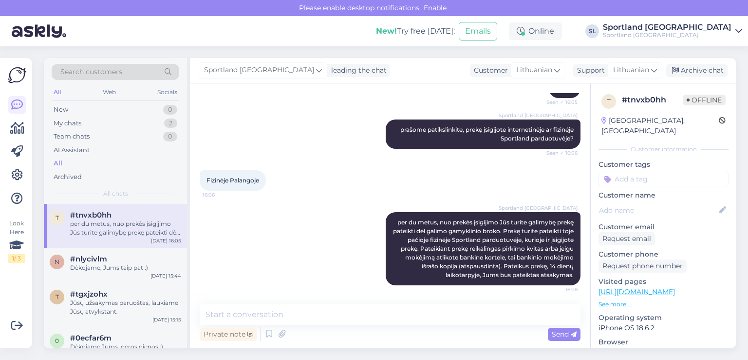
scroll to position [442, 0]
